Goal: Task Accomplishment & Management: Complete application form

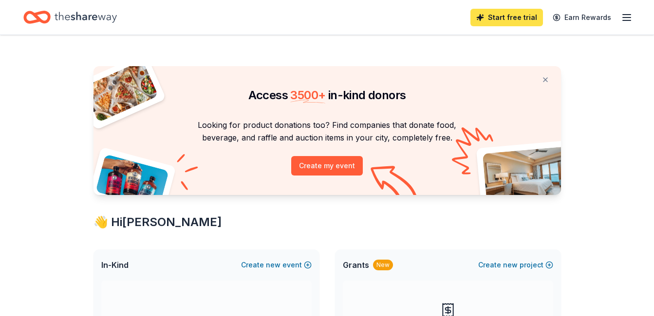
click at [529, 18] on link "Start free trial" at bounding box center [506, 18] width 73 height 18
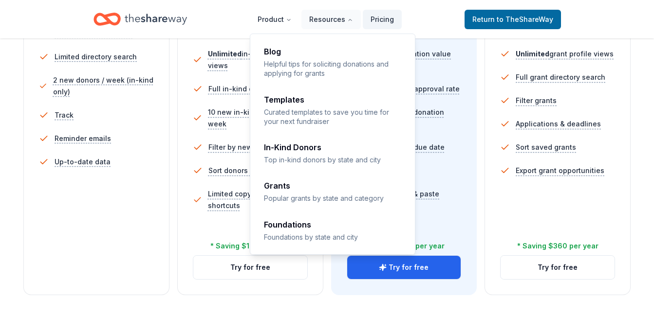
scroll to position [292, 0]
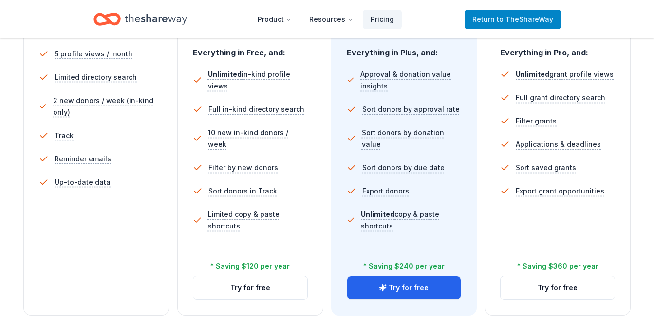
click at [500, 22] on span "to TheShareWay" at bounding box center [524, 19] width 56 height 8
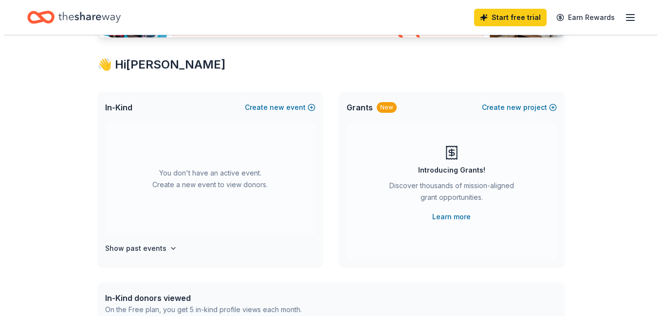
scroll to position [179, 0]
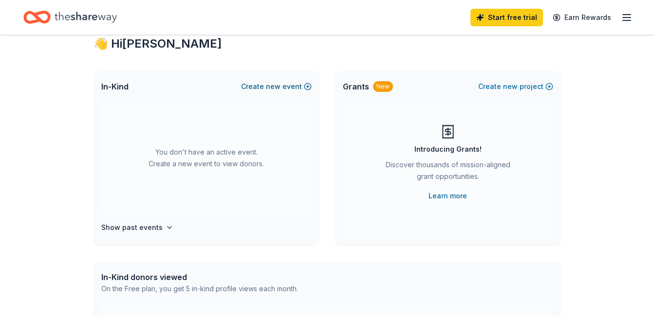
click at [270, 86] on span "new" at bounding box center [273, 87] width 15 height 12
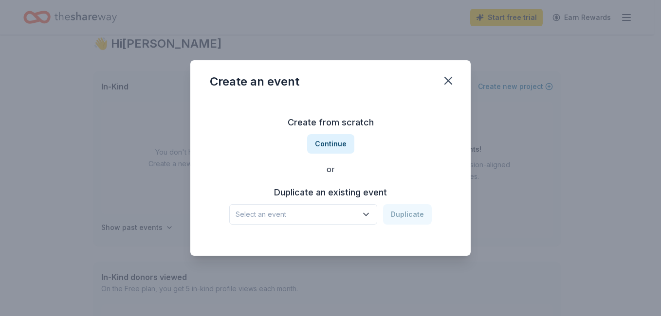
click at [354, 211] on span "Select an event" at bounding box center [297, 215] width 122 height 12
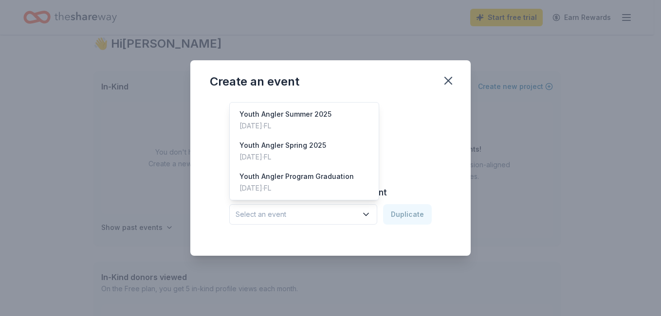
click at [354, 210] on span "Select an event" at bounding box center [297, 215] width 122 height 12
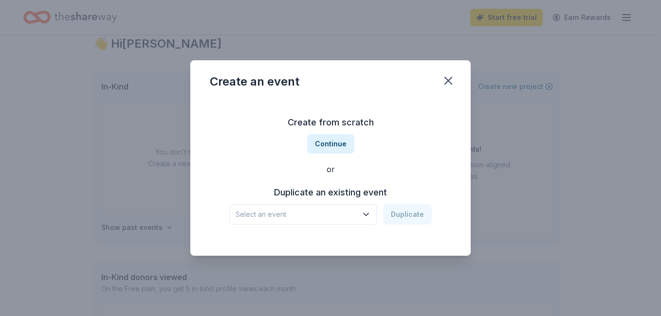
click at [354, 210] on span "Select an event" at bounding box center [297, 215] width 122 height 12
click at [326, 148] on button "Continue" at bounding box center [330, 143] width 47 height 19
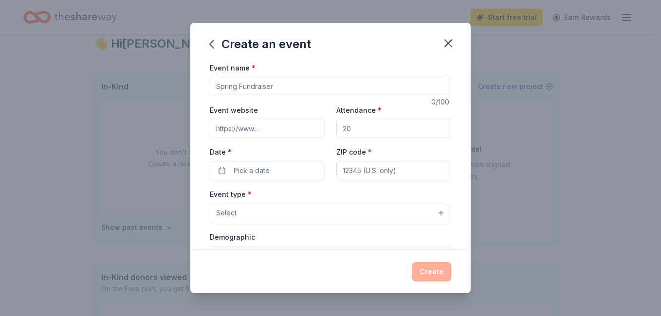
click at [324, 85] on input "Event name *" at bounding box center [330, 86] width 241 height 19
type input "W"
type input "F"
type input "Fall/Winter Maternal Health Program"
click at [353, 129] on input "Attendance *" at bounding box center [393, 128] width 115 height 19
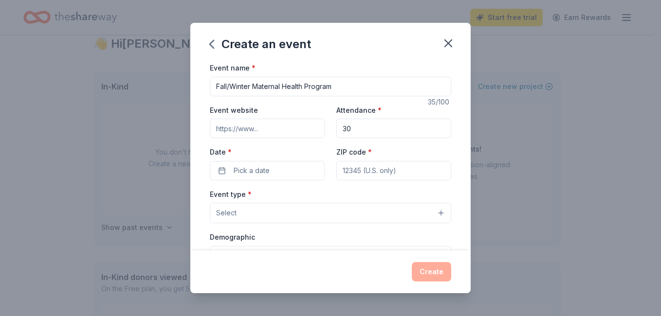
type input "30"
click at [276, 126] on input "Event website" at bounding box center [267, 128] width 115 height 19
type input "[DOMAIN_NAME]"
click at [252, 90] on input "Fall/Winter Maternal Health Program" at bounding box center [330, 86] width 241 height 19
type input "Fall Maternal Health Program"
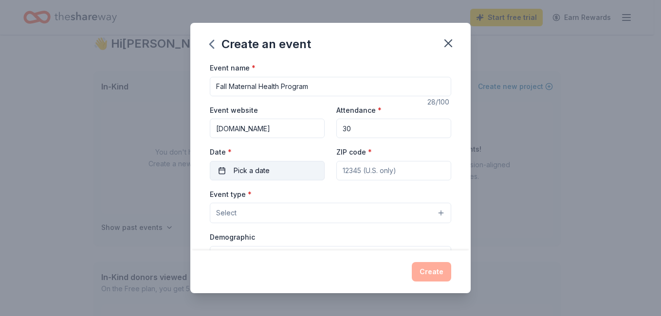
click at [258, 169] on span "Pick a date" at bounding box center [252, 171] width 36 height 12
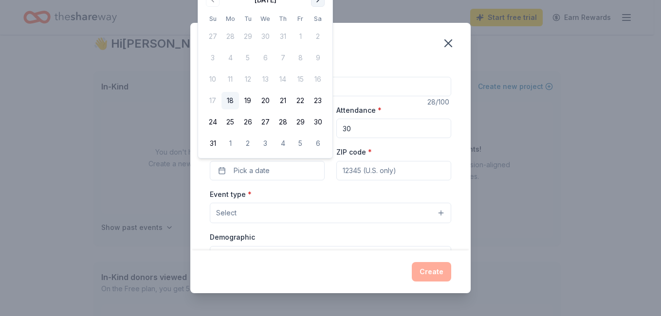
click at [317, 5] on button "Go to next month" at bounding box center [318, 0] width 14 height 14
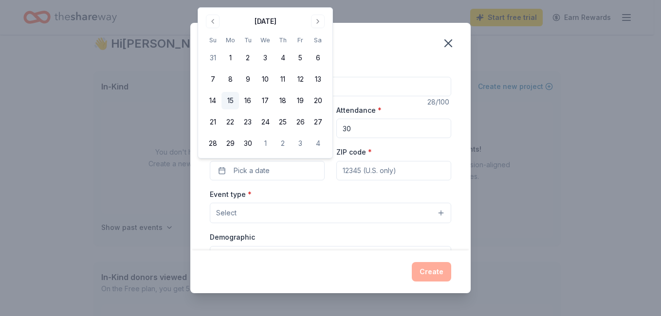
click at [227, 98] on button "15" at bounding box center [230, 101] width 18 height 18
click at [350, 173] on input "ZIP code *" at bounding box center [393, 170] width 115 height 19
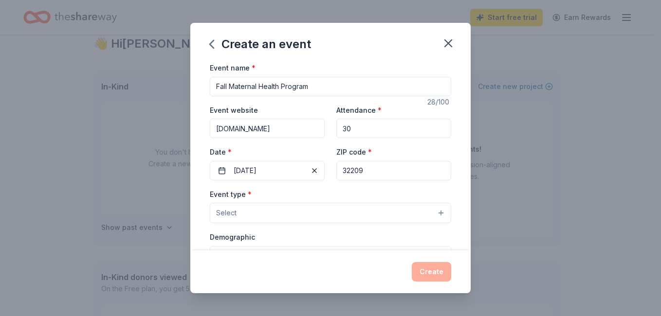
type input "32209"
click at [301, 197] on div "Event type * Select" at bounding box center [330, 206] width 241 height 36
click at [322, 211] on button "Select" at bounding box center [330, 213] width 241 height 20
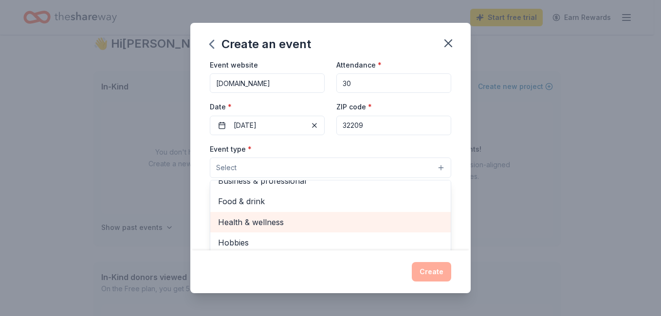
scroll to position [49, 0]
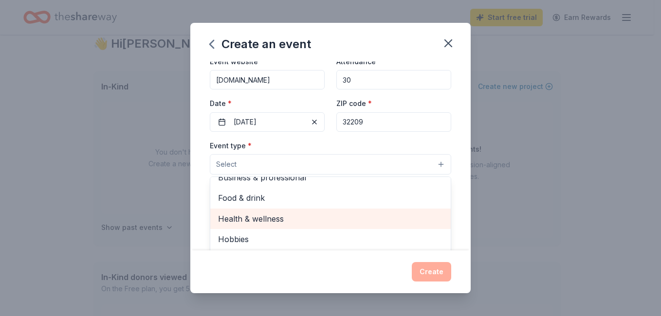
click at [301, 219] on span "Health & wellness" at bounding box center [330, 219] width 225 height 13
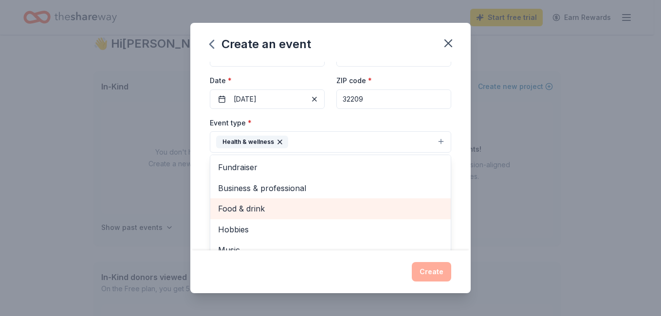
scroll to position [65, 0]
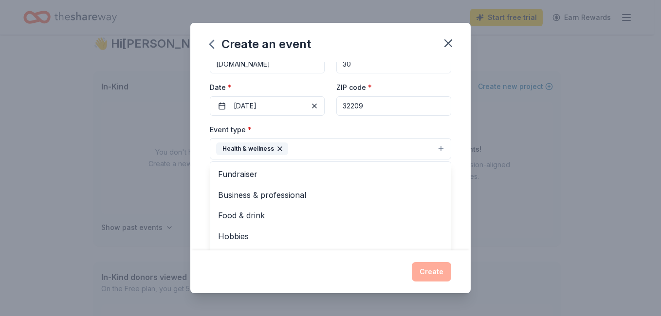
click at [452, 181] on div "Event name * Fall Maternal Health Program 28 /100 Event website [DOMAIN_NAME] A…" at bounding box center [330, 156] width 280 height 189
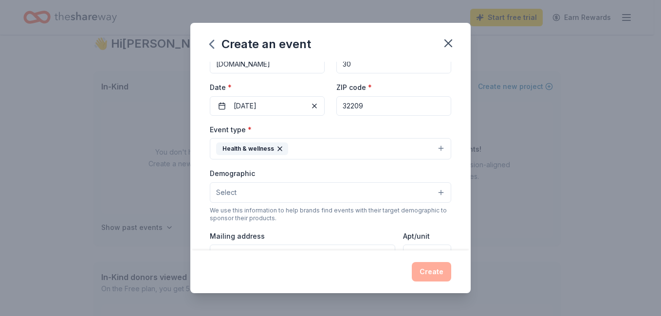
click at [367, 193] on button "Select" at bounding box center [330, 193] width 241 height 20
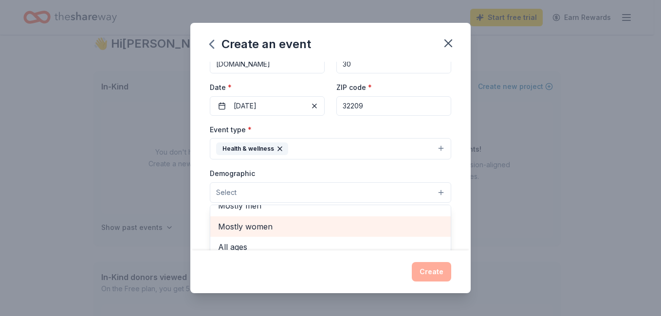
scroll to position [33, 0]
click at [359, 232] on span "Mostly women" at bounding box center [330, 226] width 225 height 13
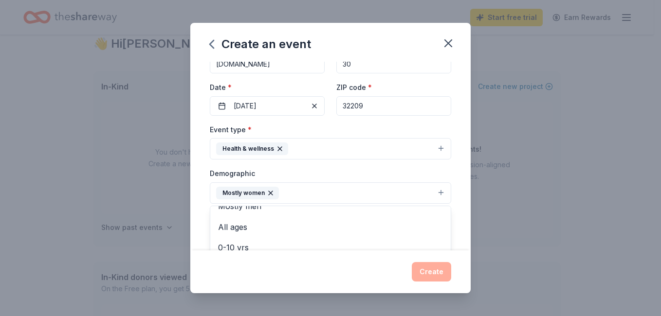
scroll to position [230, 0]
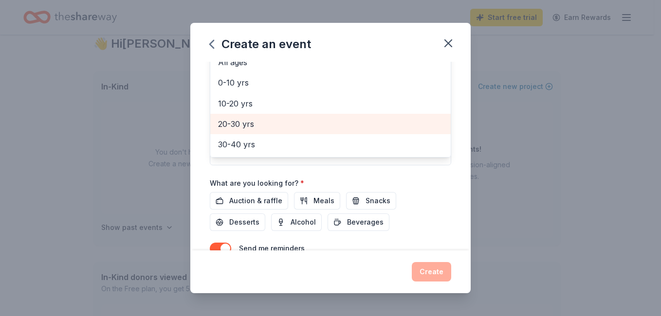
click at [310, 114] on div "20-30 yrs" at bounding box center [330, 124] width 240 height 20
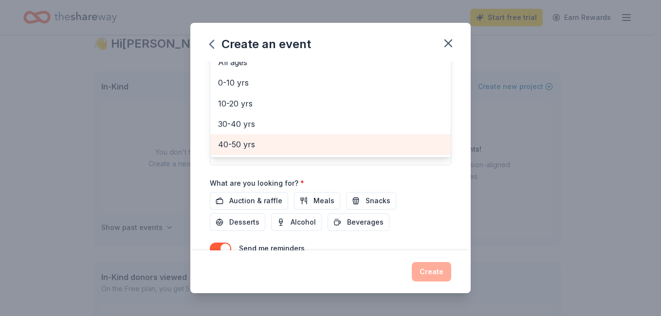
click at [309, 147] on span "40-50 yrs" at bounding box center [330, 144] width 225 height 13
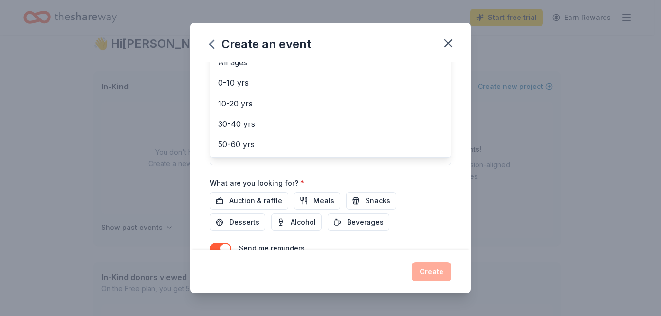
click at [450, 124] on div "Event name * Fall Maternal Health Program 28 /100 Event website [DOMAIN_NAME] A…" at bounding box center [330, 156] width 280 height 189
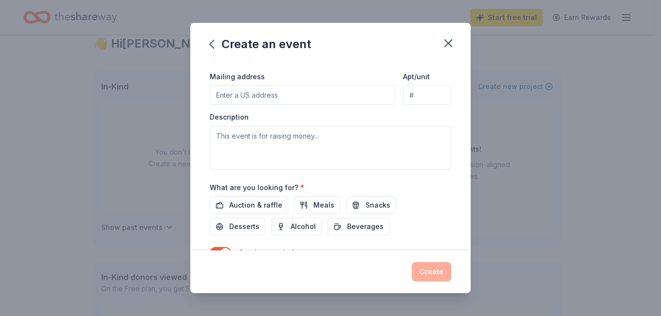
scroll to position [232, 0]
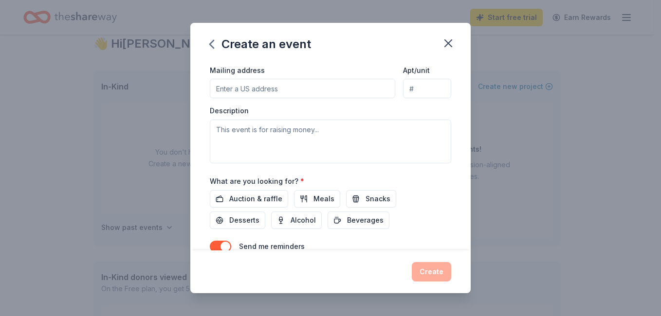
click at [299, 85] on input "Mailing address" at bounding box center [302, 88] width 185 height 19
type input "[STREET_ADDRESS]"
click at [315, 139] on textarea at bounding box center [330, 142] width 241 height 44
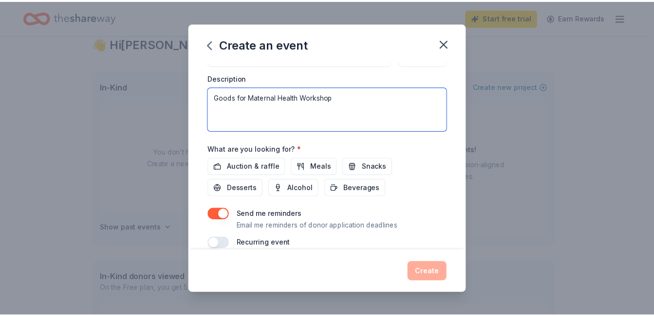
scroll to position [278, 0]
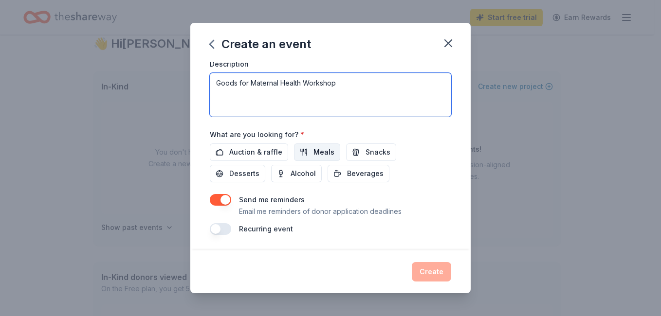
type textarea "Goods for Maternal Health Workshop"
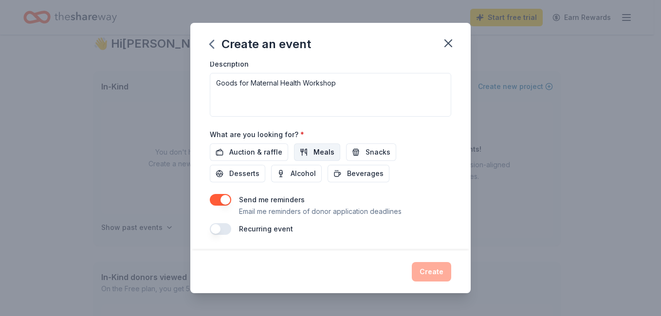
click at [326, 158] on button "Meals" at bounding box center [317, 153] width 46 height 18
click at [383, 155] on span "Snacks" at bounding box center [377, 152] width 25 height 12
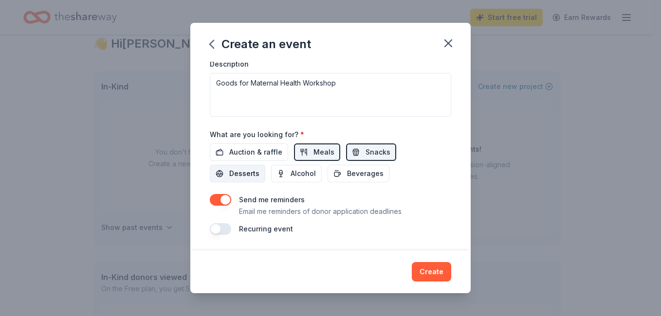
click at [244, 178] on span "Desserts" at bounding box center [244, 174] width 30 height 12
click at [372, 170] on span "Beverages" at bounding box center [365, 174] width 37 height 12
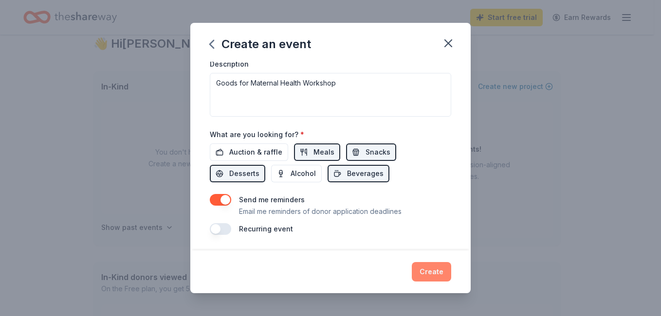
click at [442, 271] on button "Create" at bounding box center [431, 271] width 39 height 19
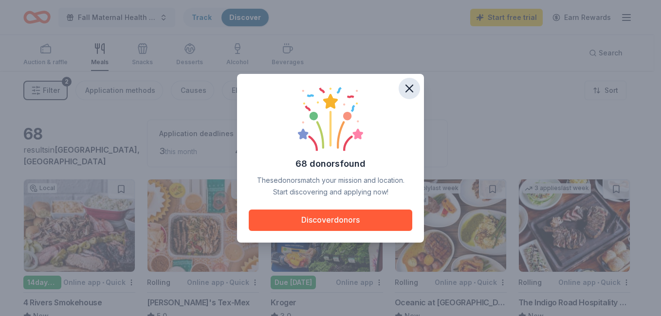
click at [410, 85] on icon "button" at bounding box center [409, 89] width 14 height 14
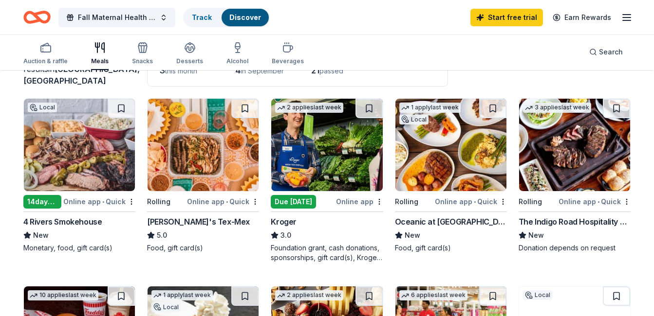
scroll to position [81, 0]
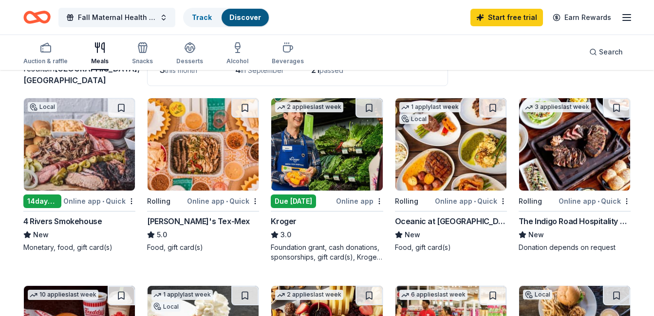
click at [304, 202] on div "Due [DATE]" at bounding box center [293, 202] width 45 height 14
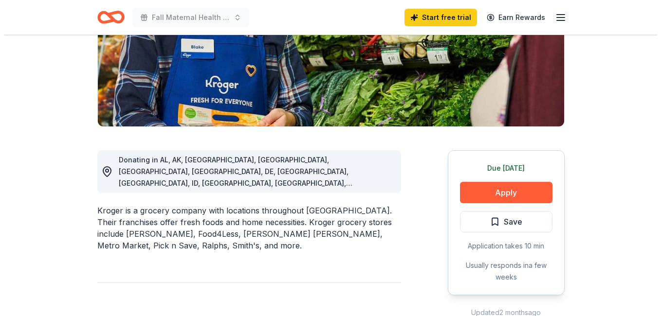
scroll to position [195, 0]
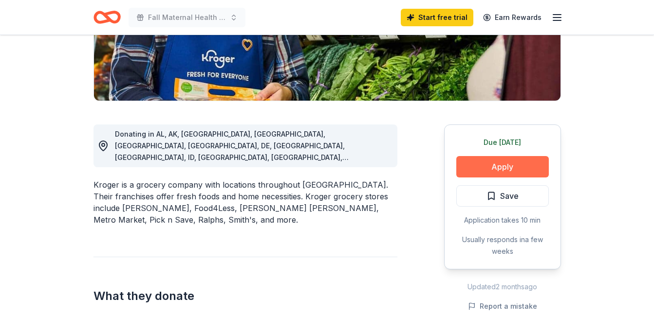
click at [500, 164] on button "Apply" at bounding box center [502, 166] width 92 height 21
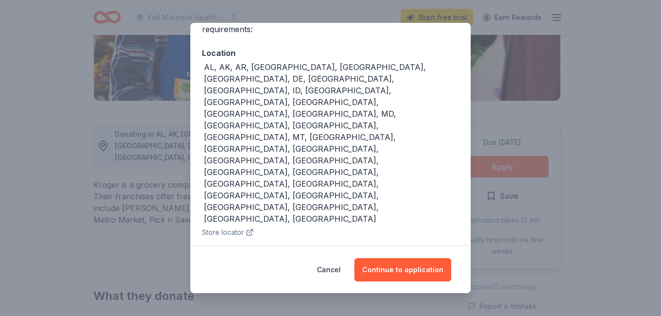
scroll to position [97, 0]
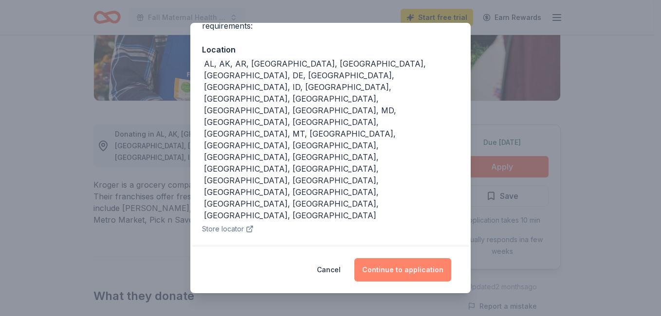
click at [384, 273] on button "Continue to application" at bounding box center [402, 269] width 97 height 23
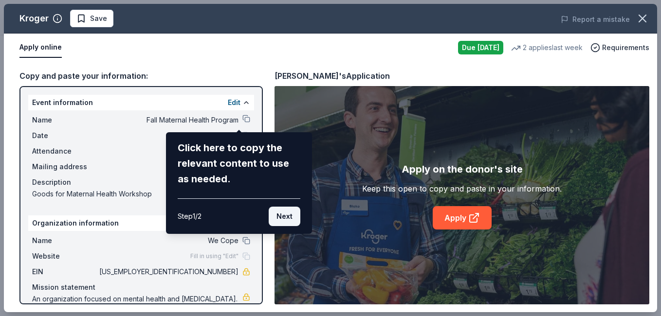
click at [276, 220] on button "Next" at bounding box center [285, 216] width 32 height 19
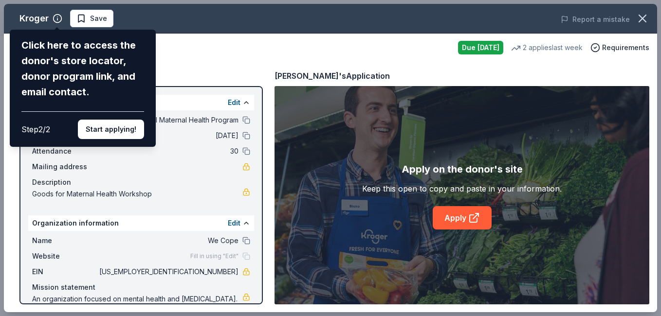
drag, startPoint x: 118, startPoint y: 128, endPoint x: 141, endPoint y: 134, distance: 23.7
click at [125, 128] on button "Start applying!" at bounding box center [111, 129] width 66 height 19
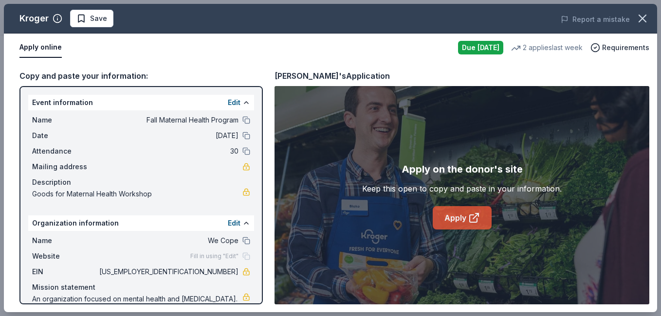
click at [438, 218] on link "Apply" at bounding box center [462, 217] width 59 height 23
